Goal: Transaction & Acquisition: Book appointment/travel/reservation

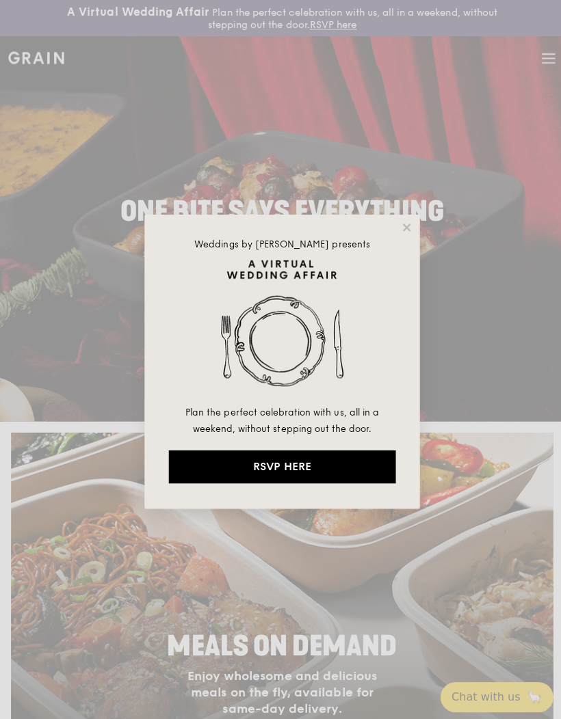
click at [401, 228] on icon at bounding box center [404, 226] width 8 height 8
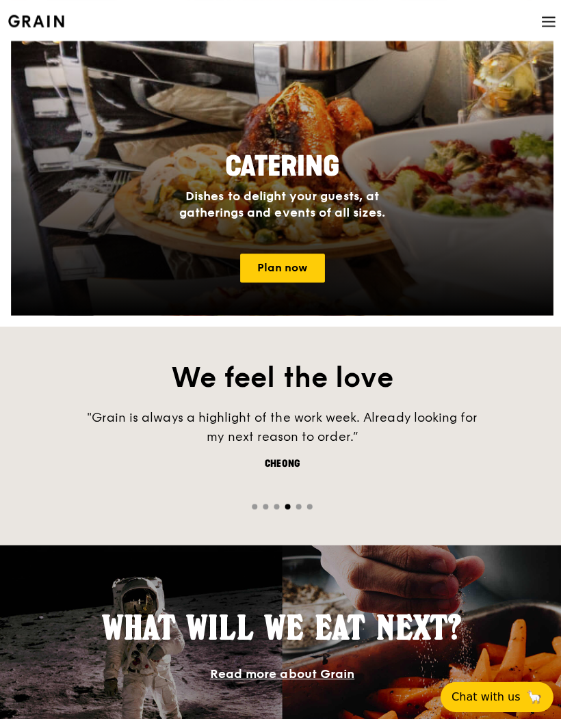
scroll to position [1222, 0]
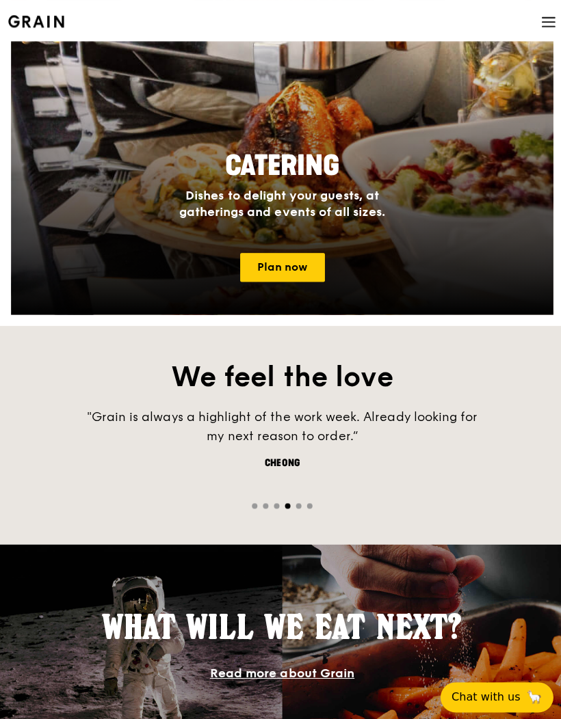
click at [265, 262] on link "Plan now" at bounding box center [281, 266] width 84 height 29
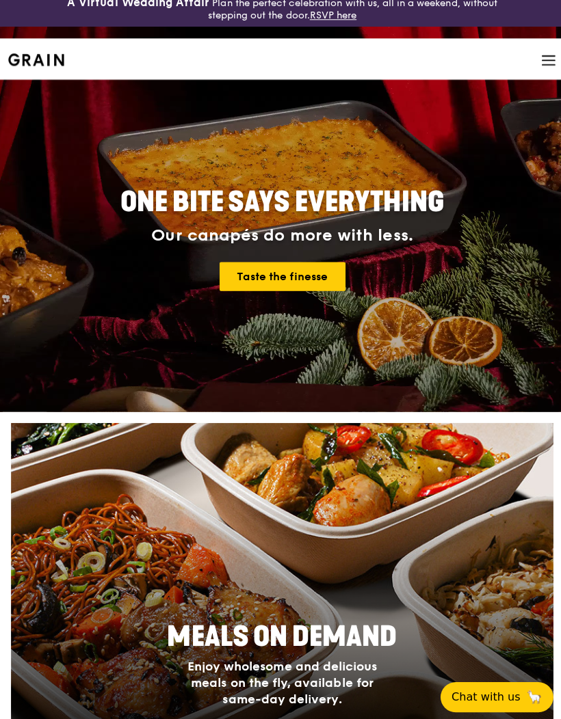
scroll to position [0, 0]
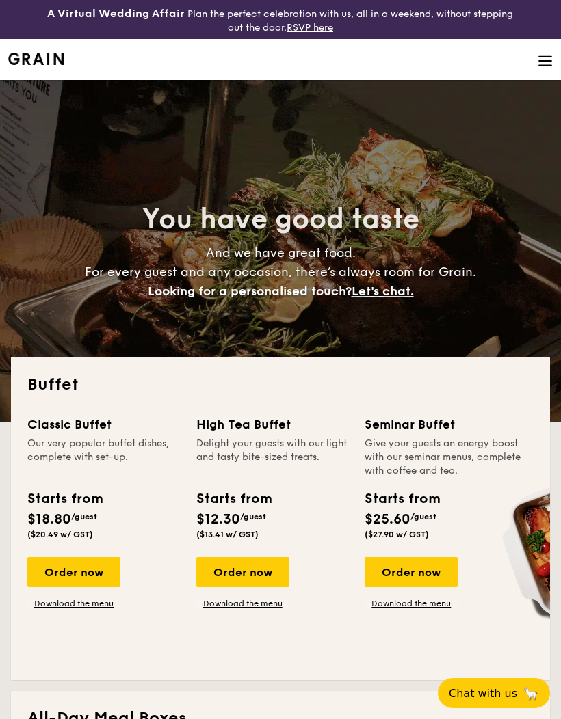
select select
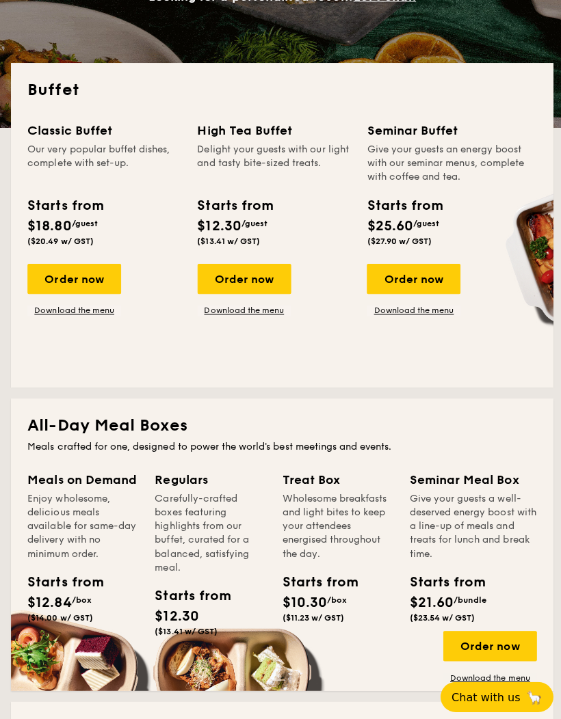
click at [82, 278] on div "Order now" at bounding box center [73, 278] width 93 height 30
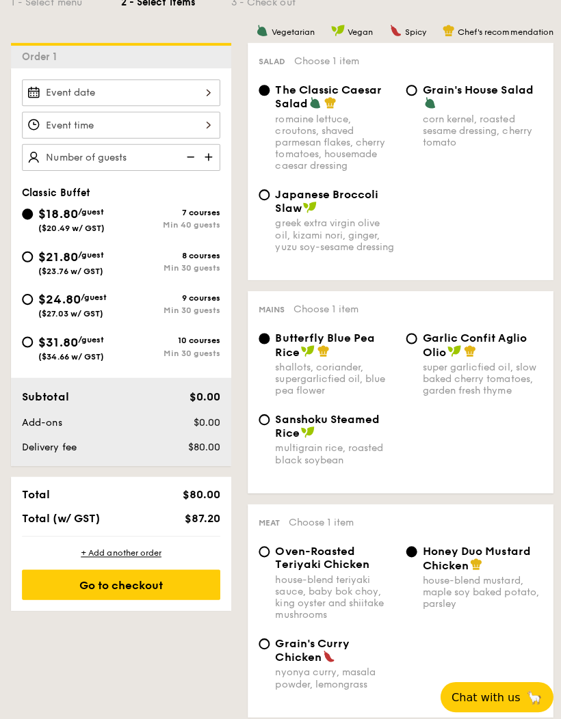
scroll to position [382, 0]
click at [25, 341] on input "$31.80 /guest ($34.66 w/ GST) 10 courses Min 30 guests" at bounding box center [27, 339] width 11 height 11
radio input "true"
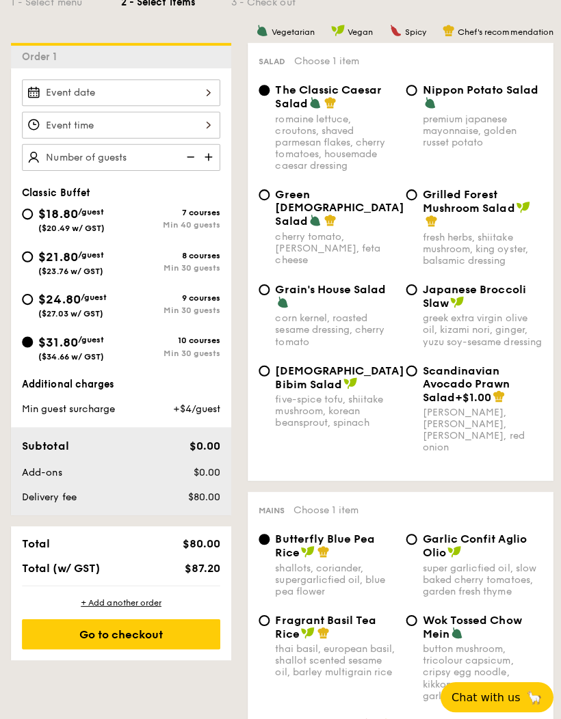
radio input "true"
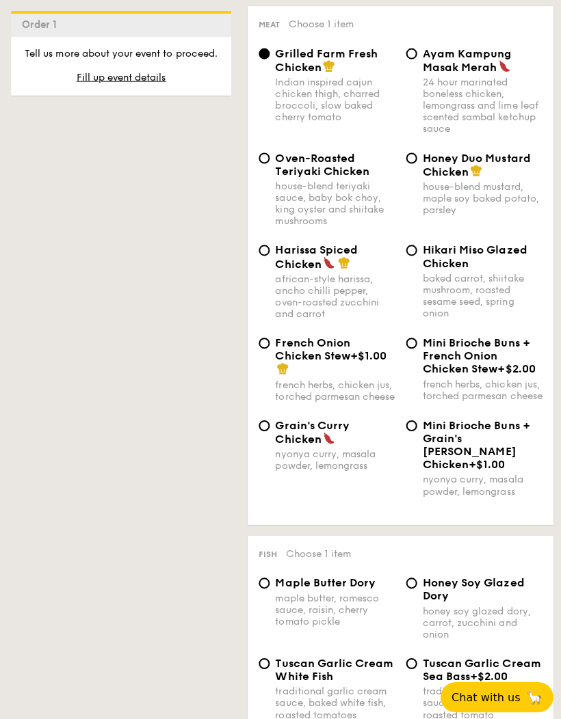
scroll to position [1355, 0]
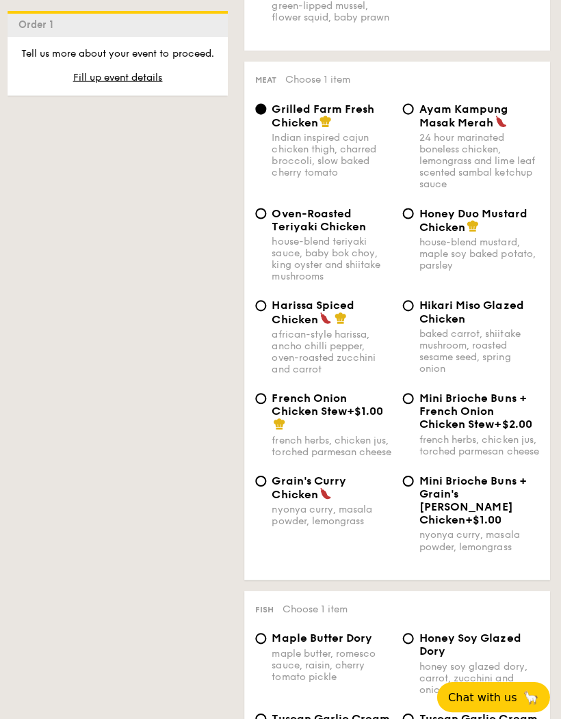
select select
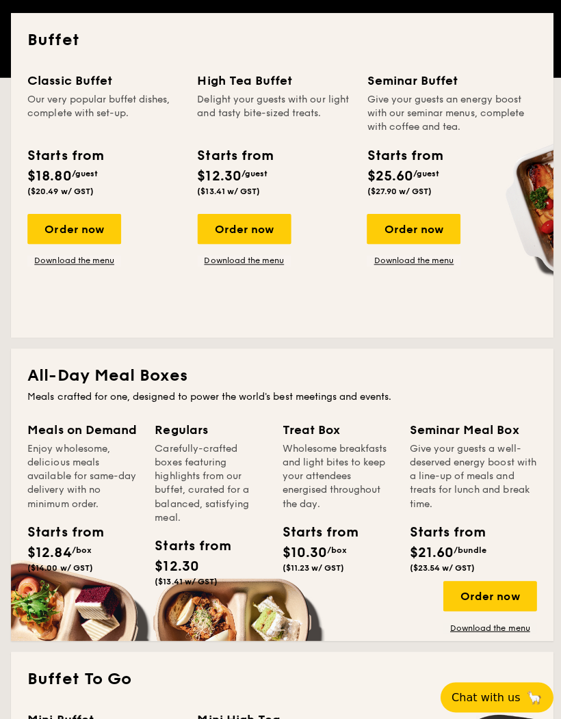
scroll to position [343, 0]
